Goal: Task Accomplishment & Management: Complete application form

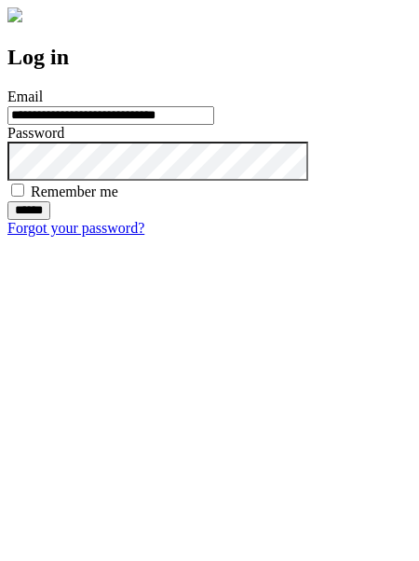
type input "**********"
click at [50, 220] on input "******" at bounding box center [28, 210] width 43 height 19
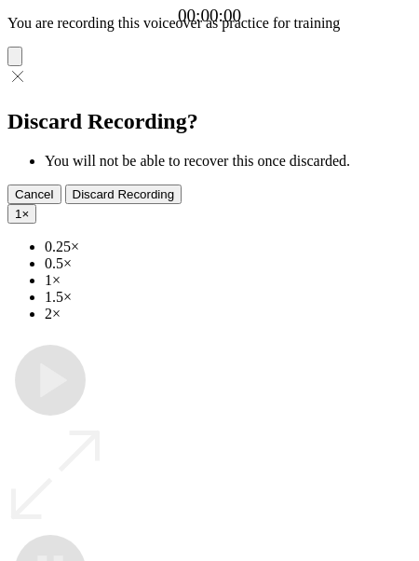
type input "**********"
